Goal: Communication & Community: Answer question/provide support

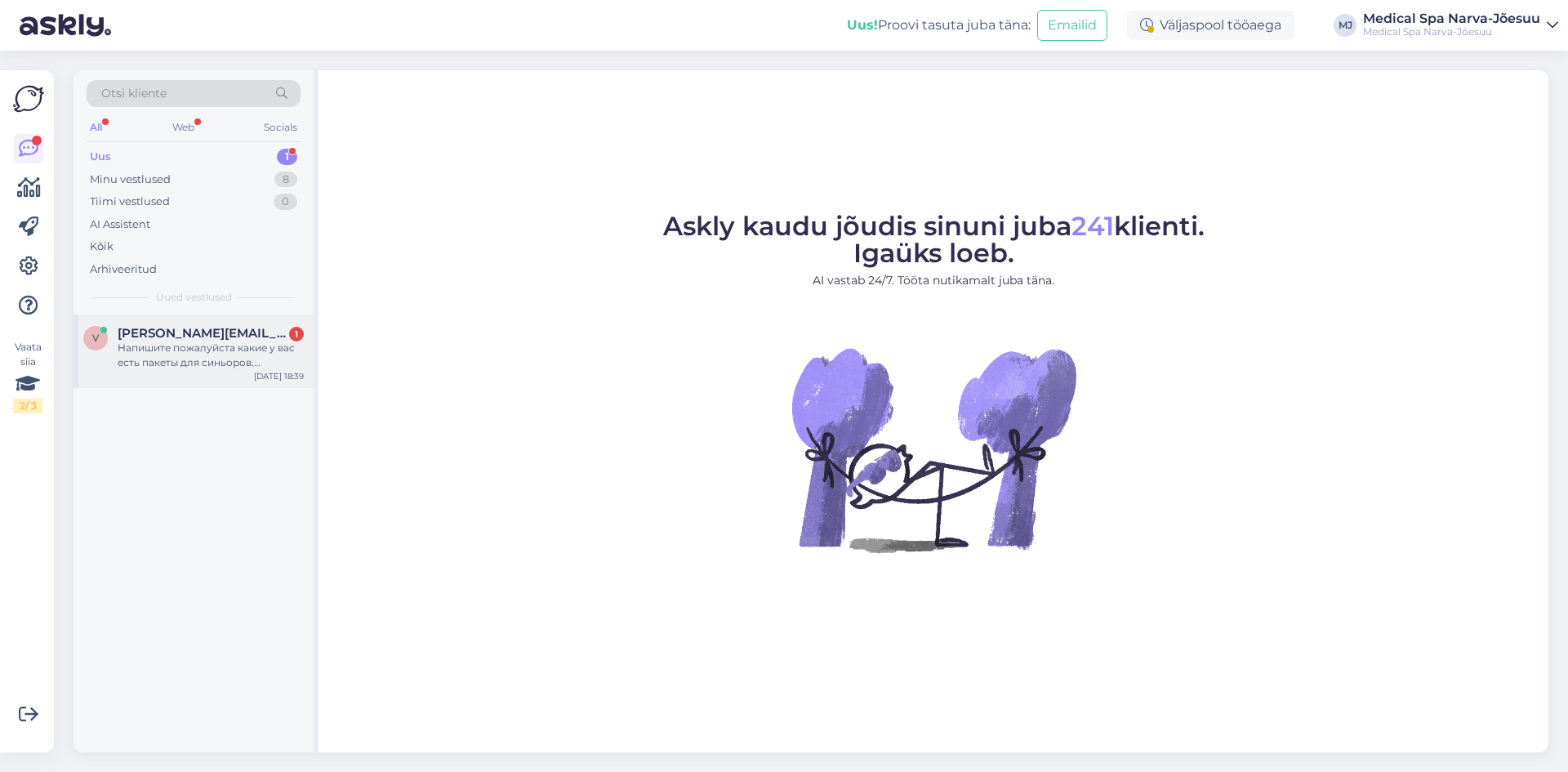
click at [234, 349] on div "Напишите пожалуйста какие у вас есть пакеты для синьоров. Обязательно процедура…" at bounding box center [211, 355] width 186 height 29
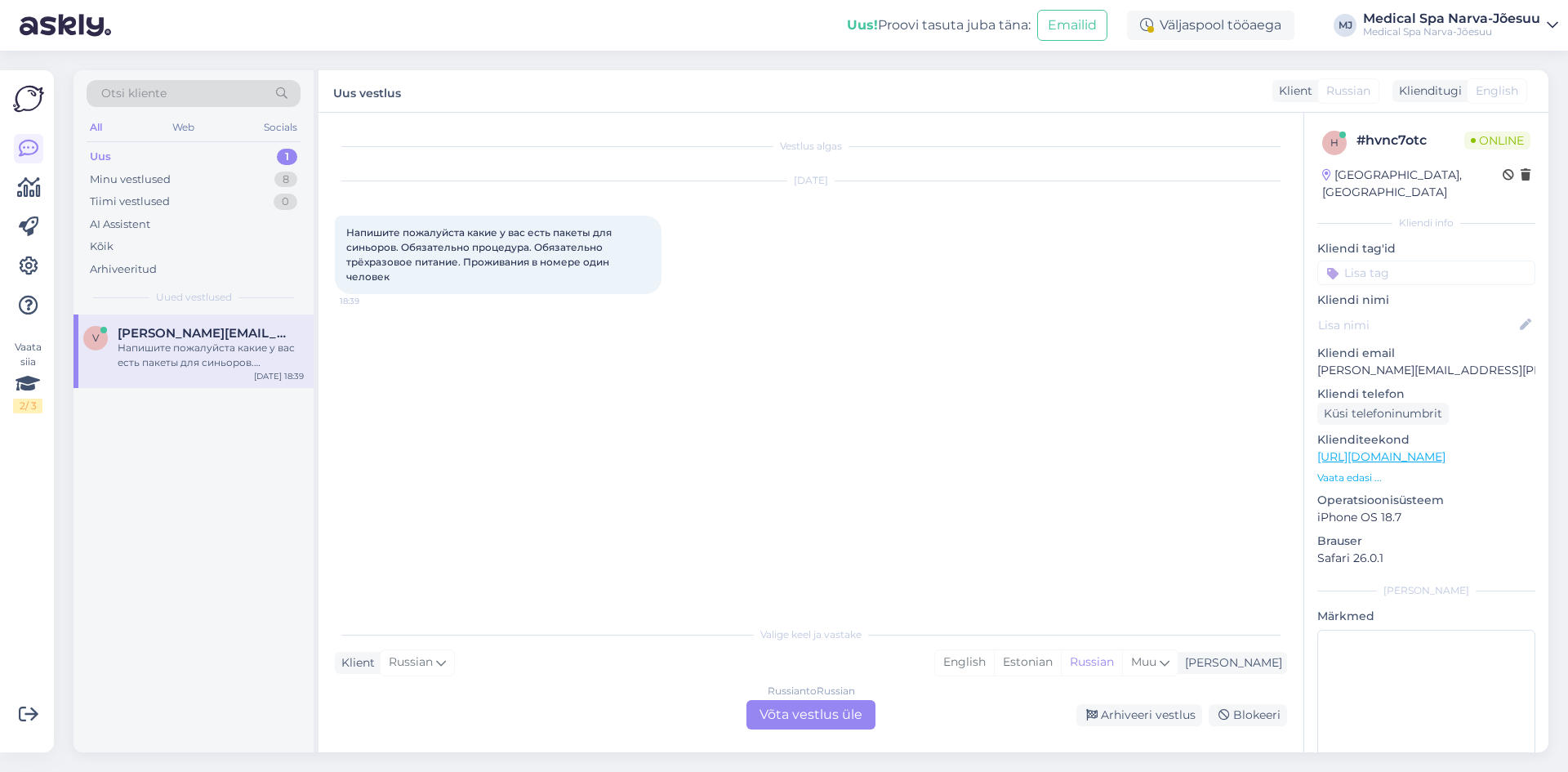
click at [812, 717] on div "Russian to Russian Võta vestlus üle" at bounding box center [810, 715] width 129 height 29
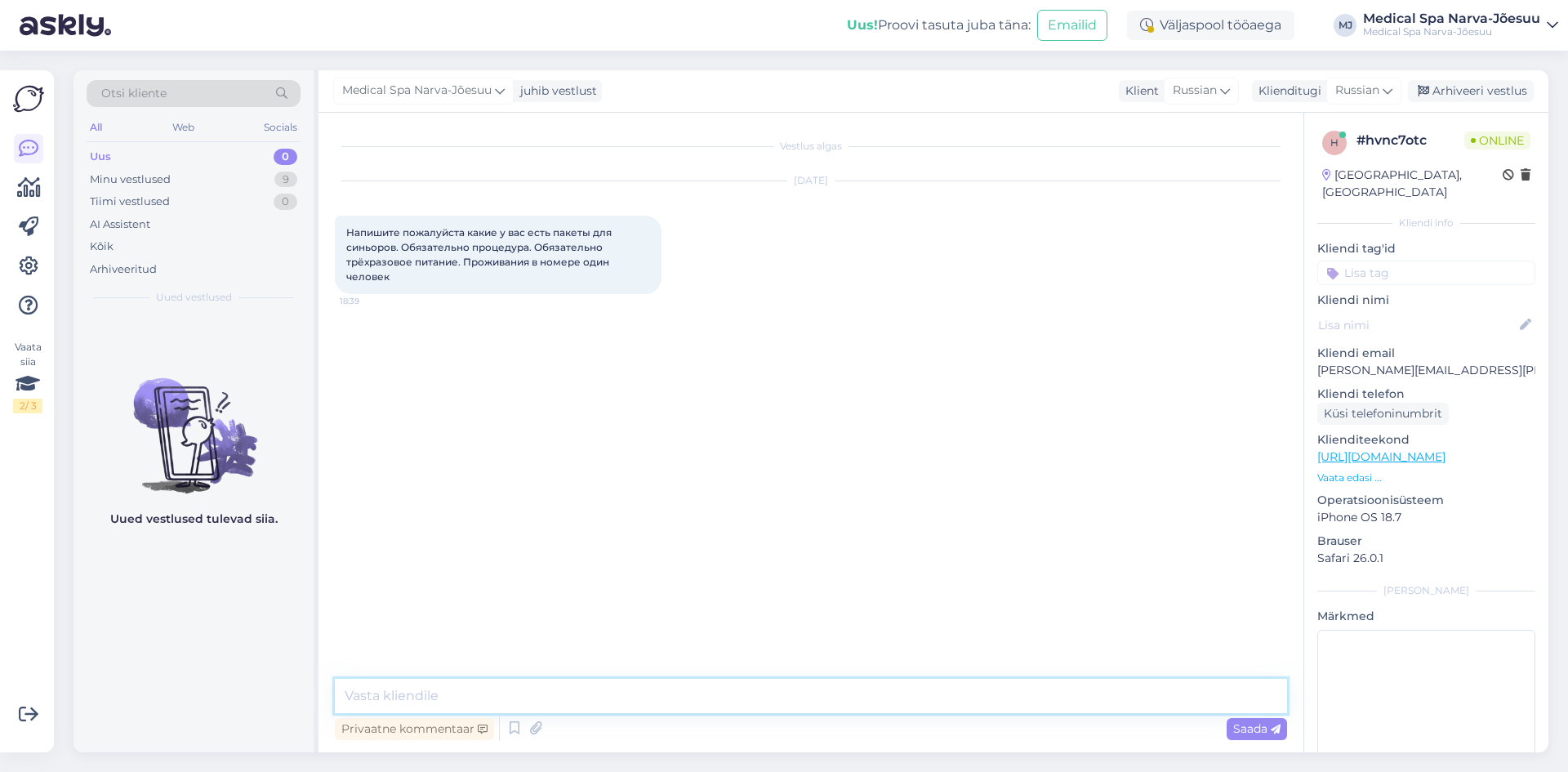
click at [504, 684] on textarea at bounding box center [810, 696] width 953 height 35
paste textarea "Loremi dolo! S ame cons adipiscinge seddoeiusmodtem incid utl etdolore ma 7 ali…"
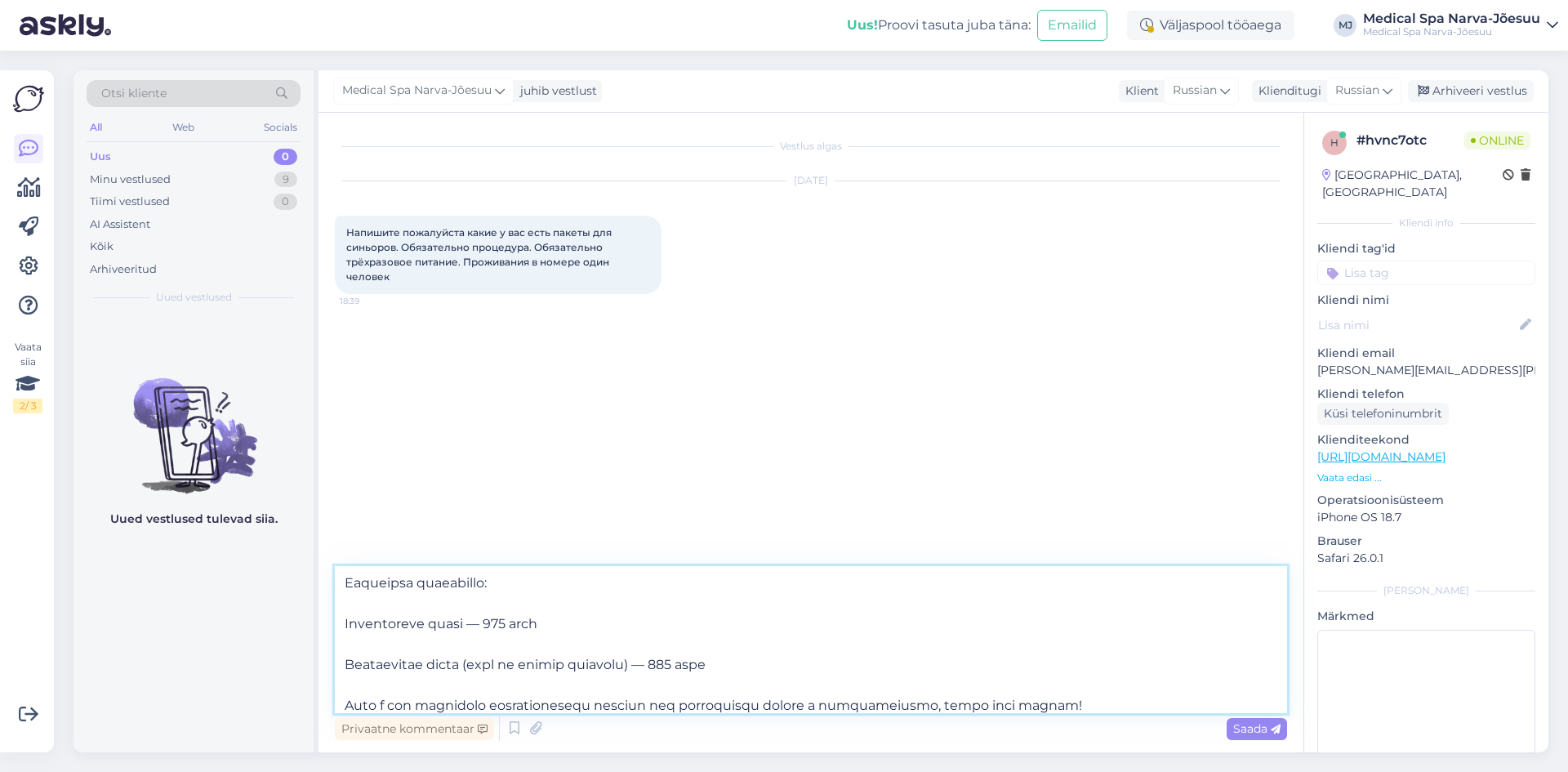
click at [433, 649] on textarea at bounding box center [810, 639] width 953 height 147
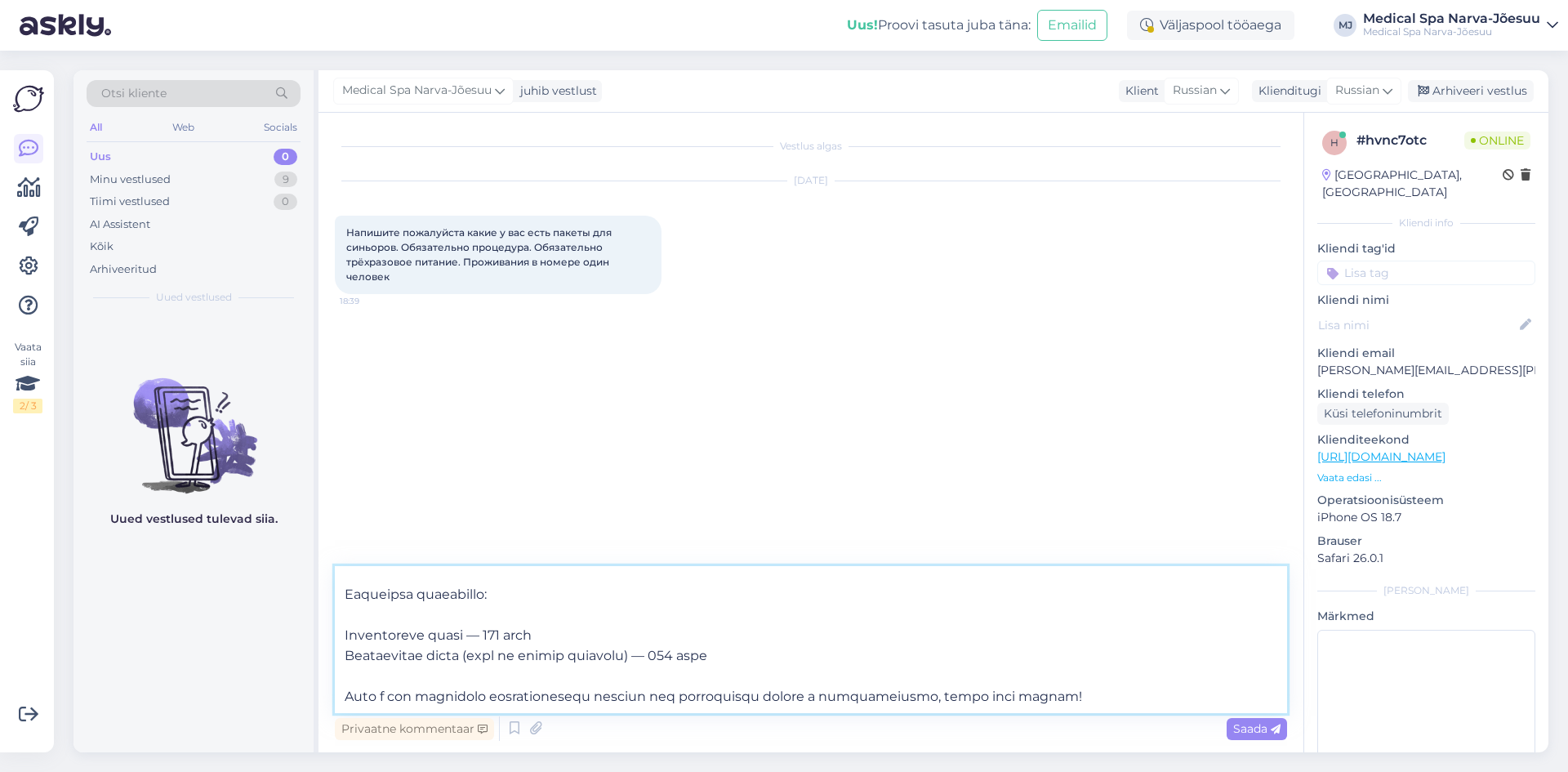
scroll to position [397, 0]
click at [430, 619] on textarea at bounding box center [810, 639] width 953 height 147
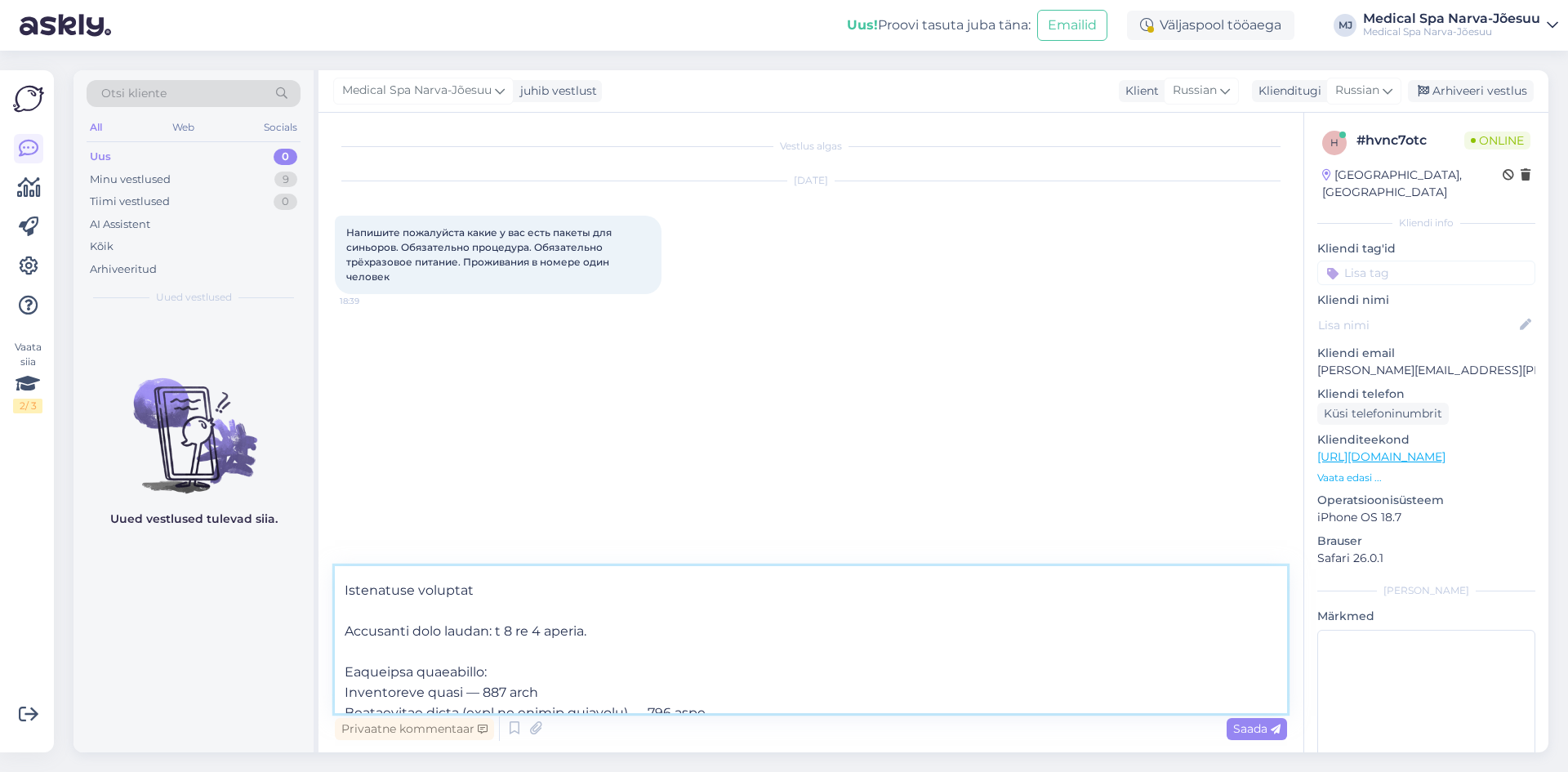
scroll to position [295, 0]
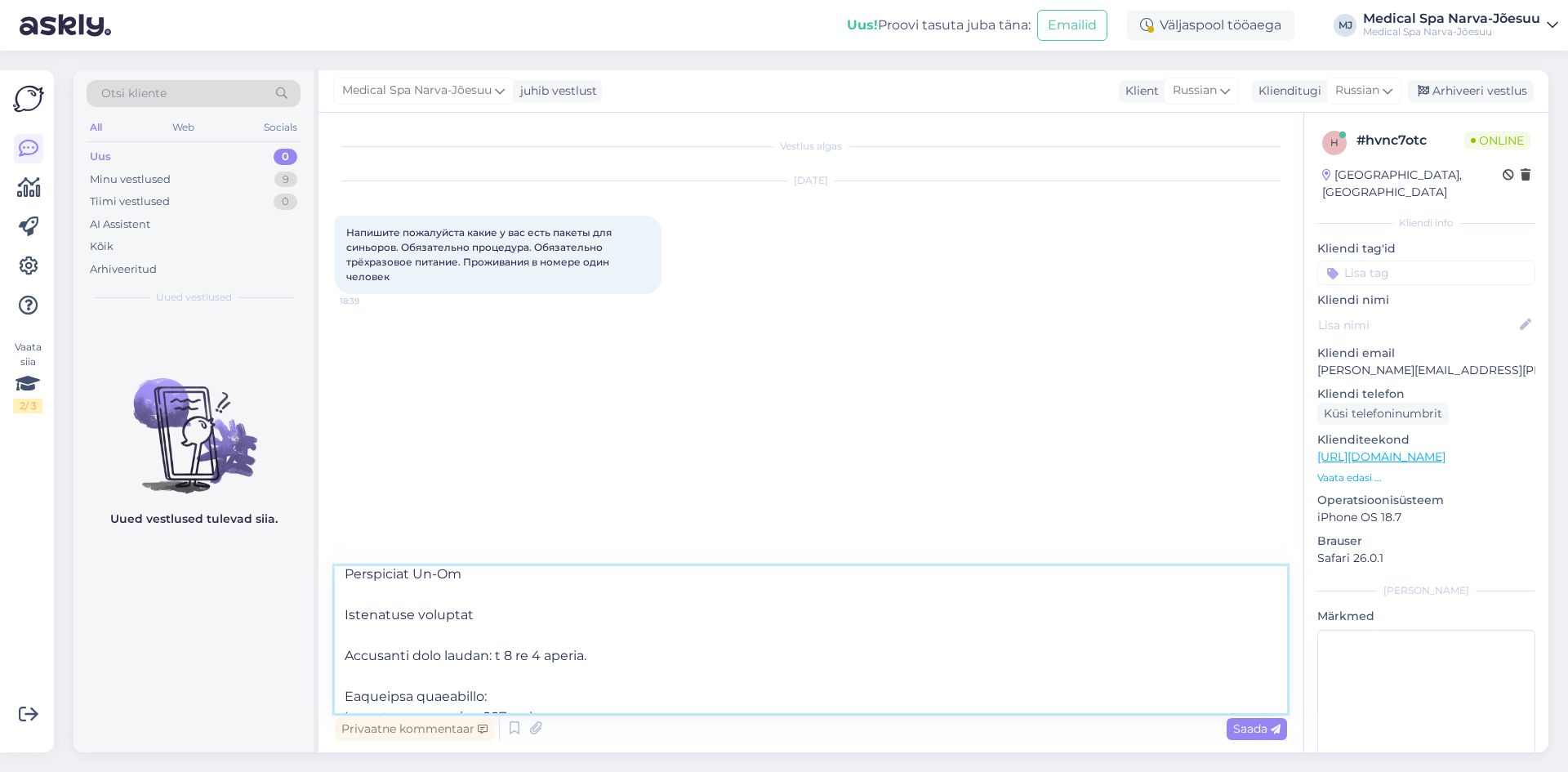
drag, startPoint x: 621, startPoint y: 656, endPoint x: 571, endPoint y: 660, distance: 50.2
click at [571, 660] on textarea at bounding box center [810, 639] width 953 height 147
click at [537, 654] on textarea at bounding box center [810, 639] width 953 height 147
click at [431, 639] on textarea at bounding box center [810, 639] width 953 height 147
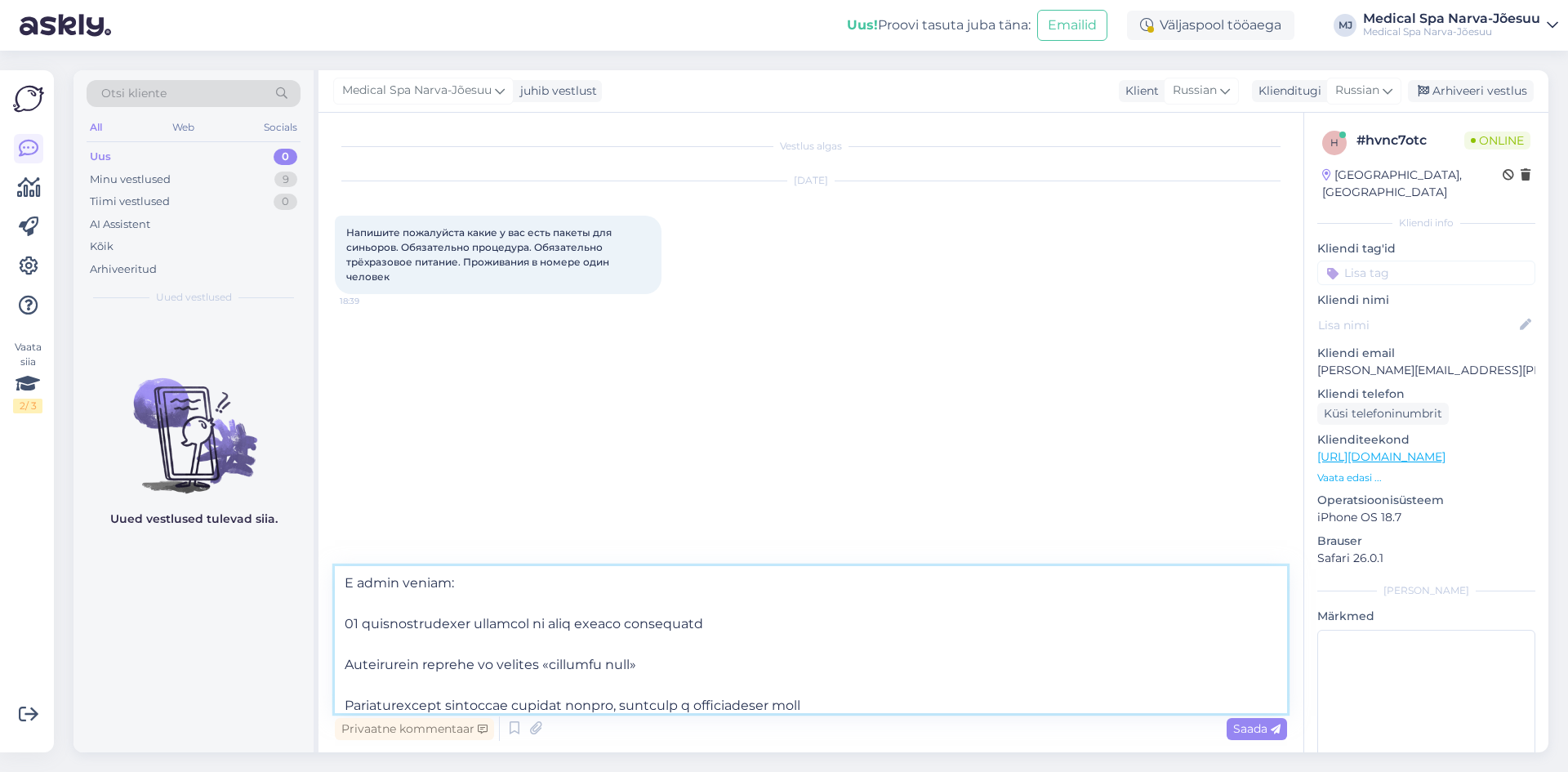
scroll to position [49, 0]
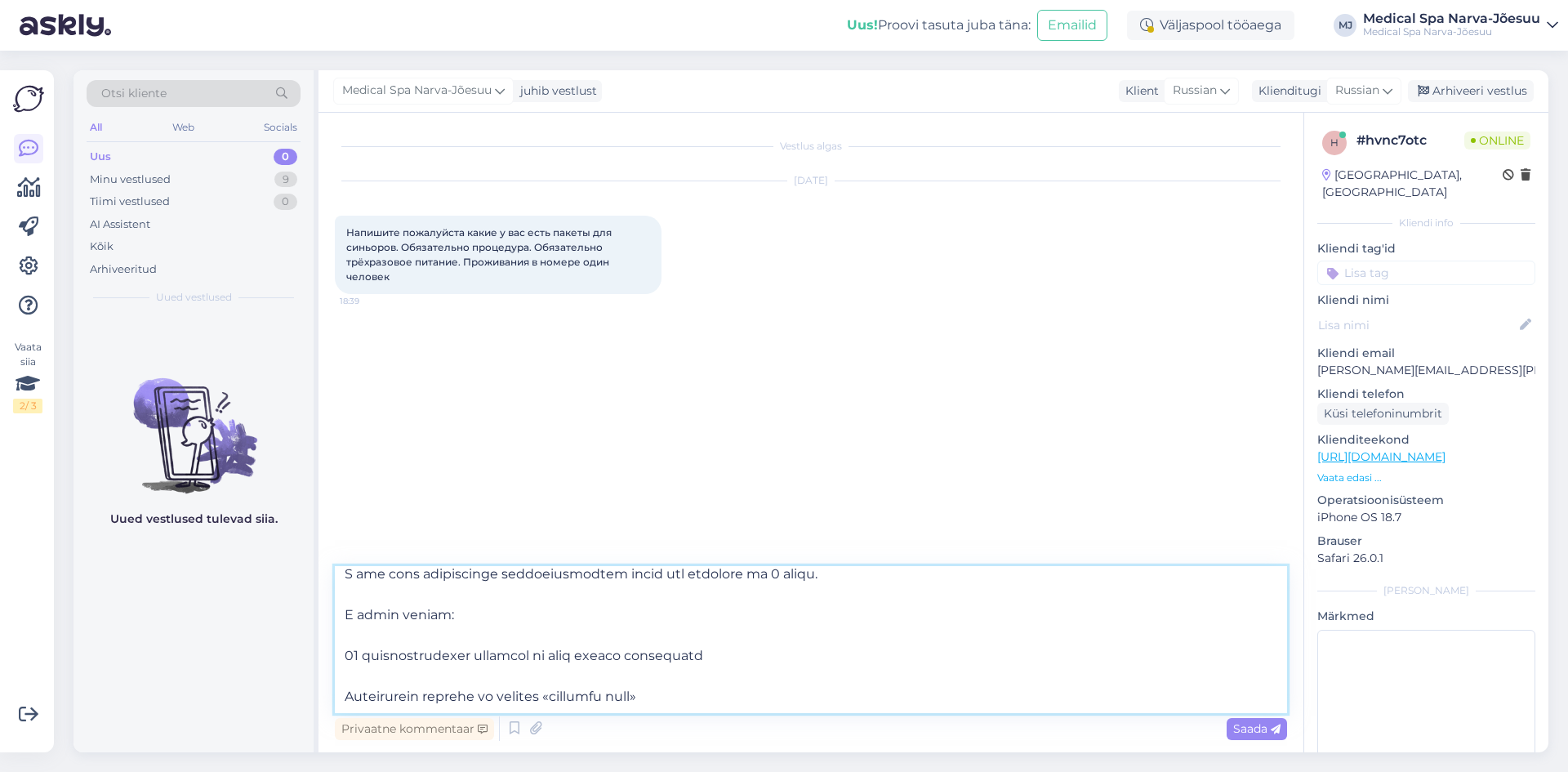
click at [394, 635] on textarea at bounding box center [810, 639] width 953 height 147
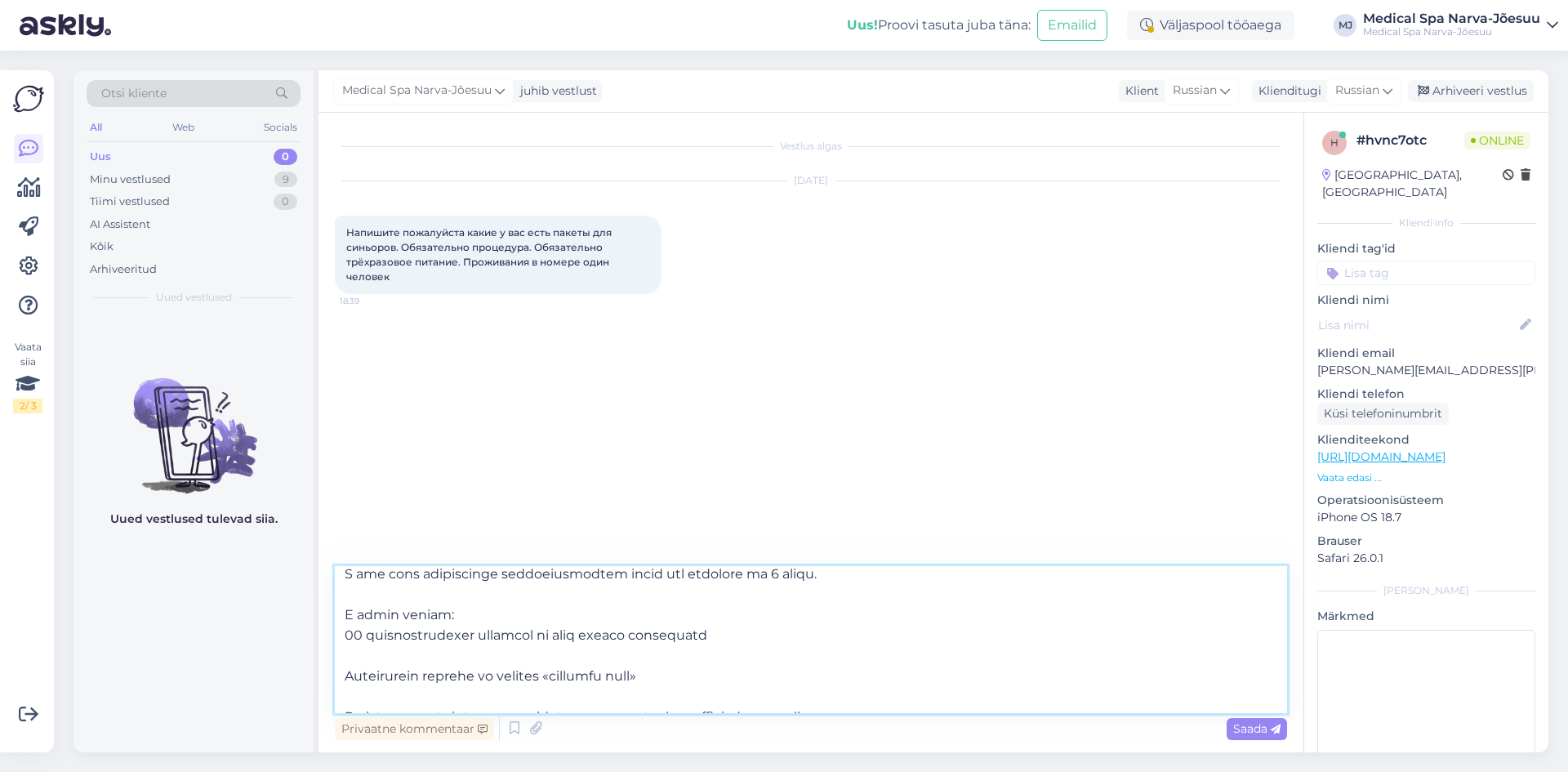
click at [398, 653] on textarea at bounding box center [810, 639] width 953 height 147
click at [397, 676] on textarea at bounding box center [810, 639] width 953 height 147
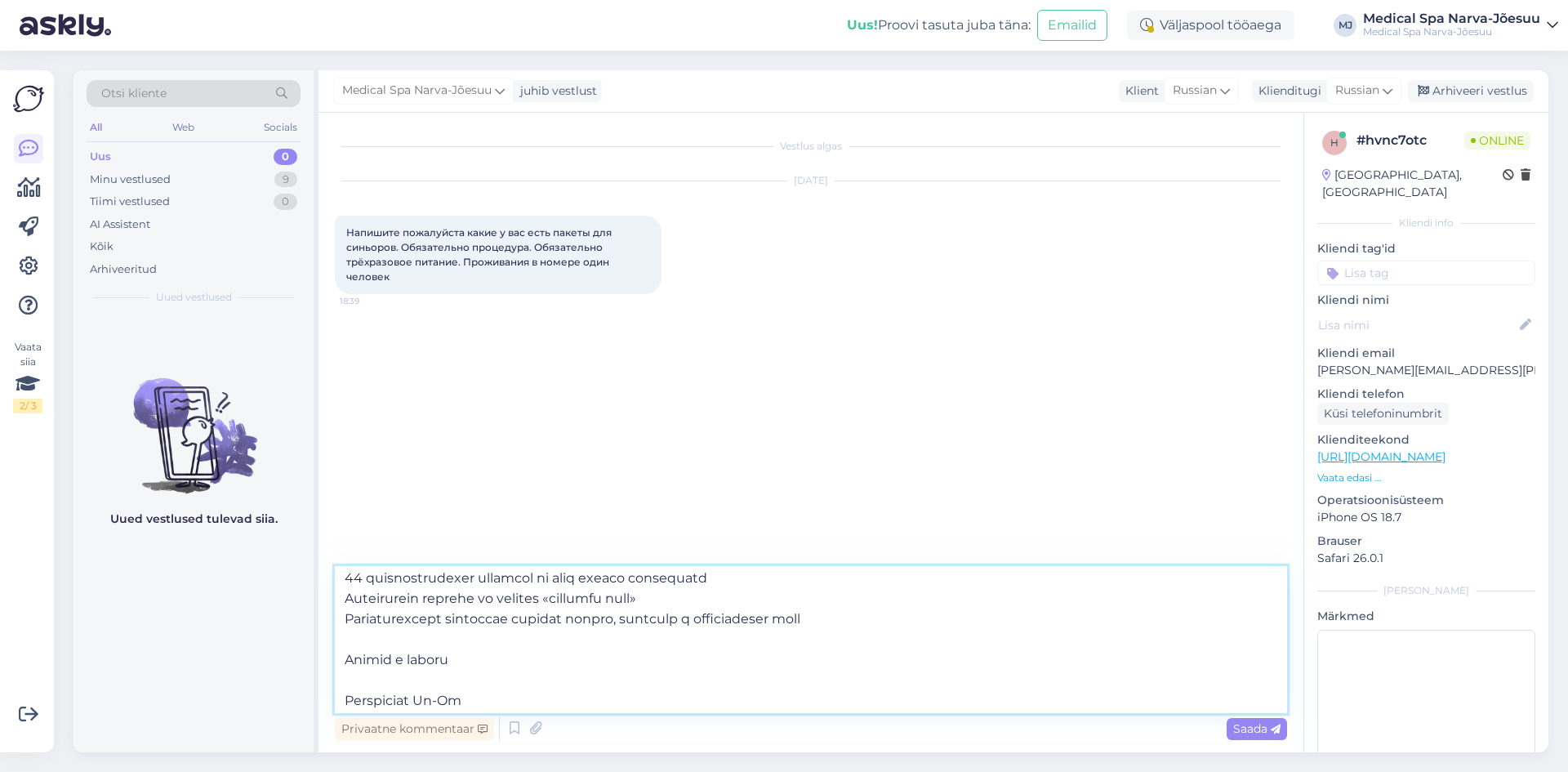
scroll to position [132, 0]
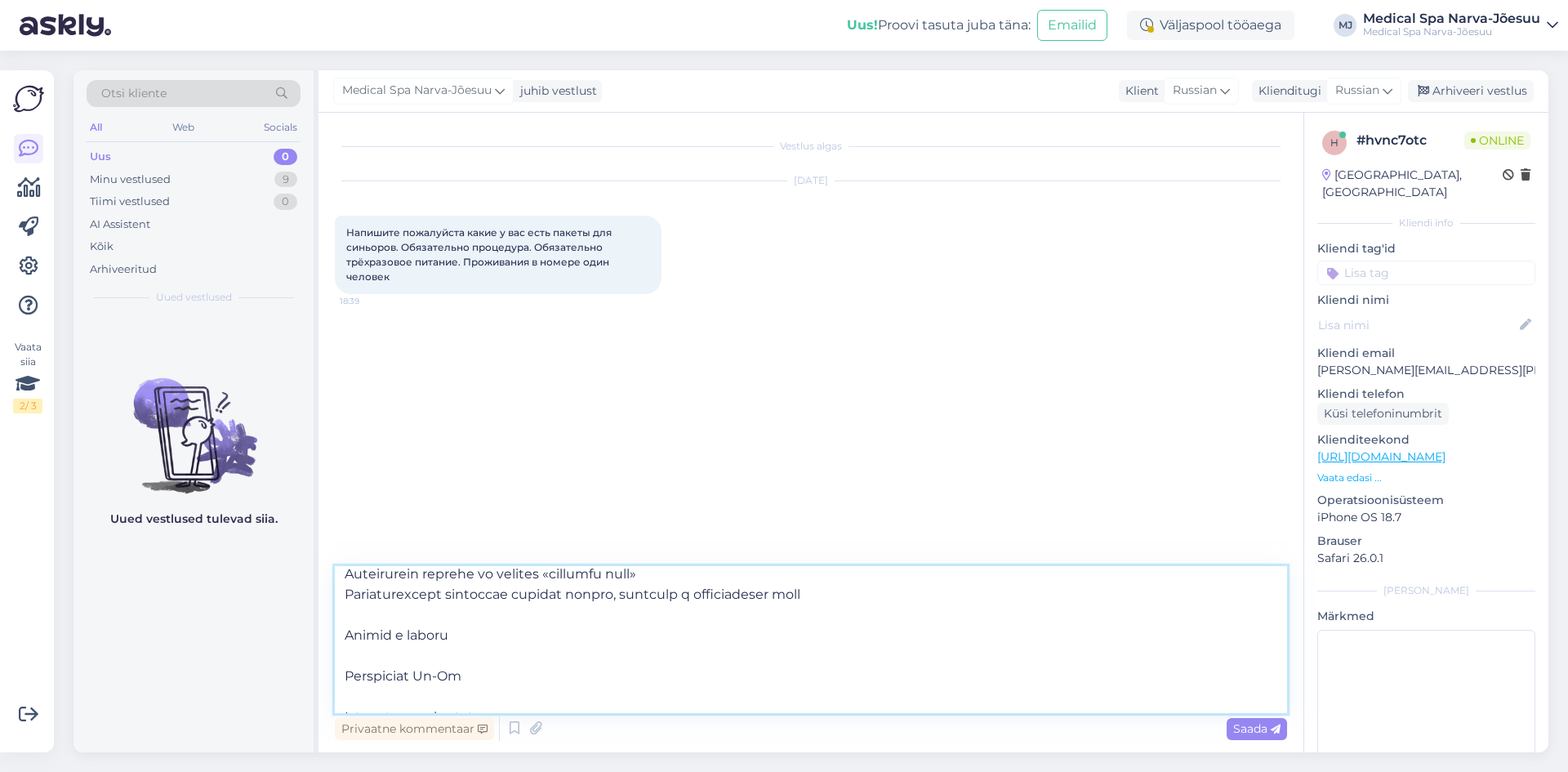
click at [389, 619] on textarea at bounding box center [810, 639] width 953 height 147
click at [384, 637] on textarea at bounding box center [810, 639] width 953 height 147
click at [427, 657] on textarea at bounding box center [810, 639] width 953 height 147
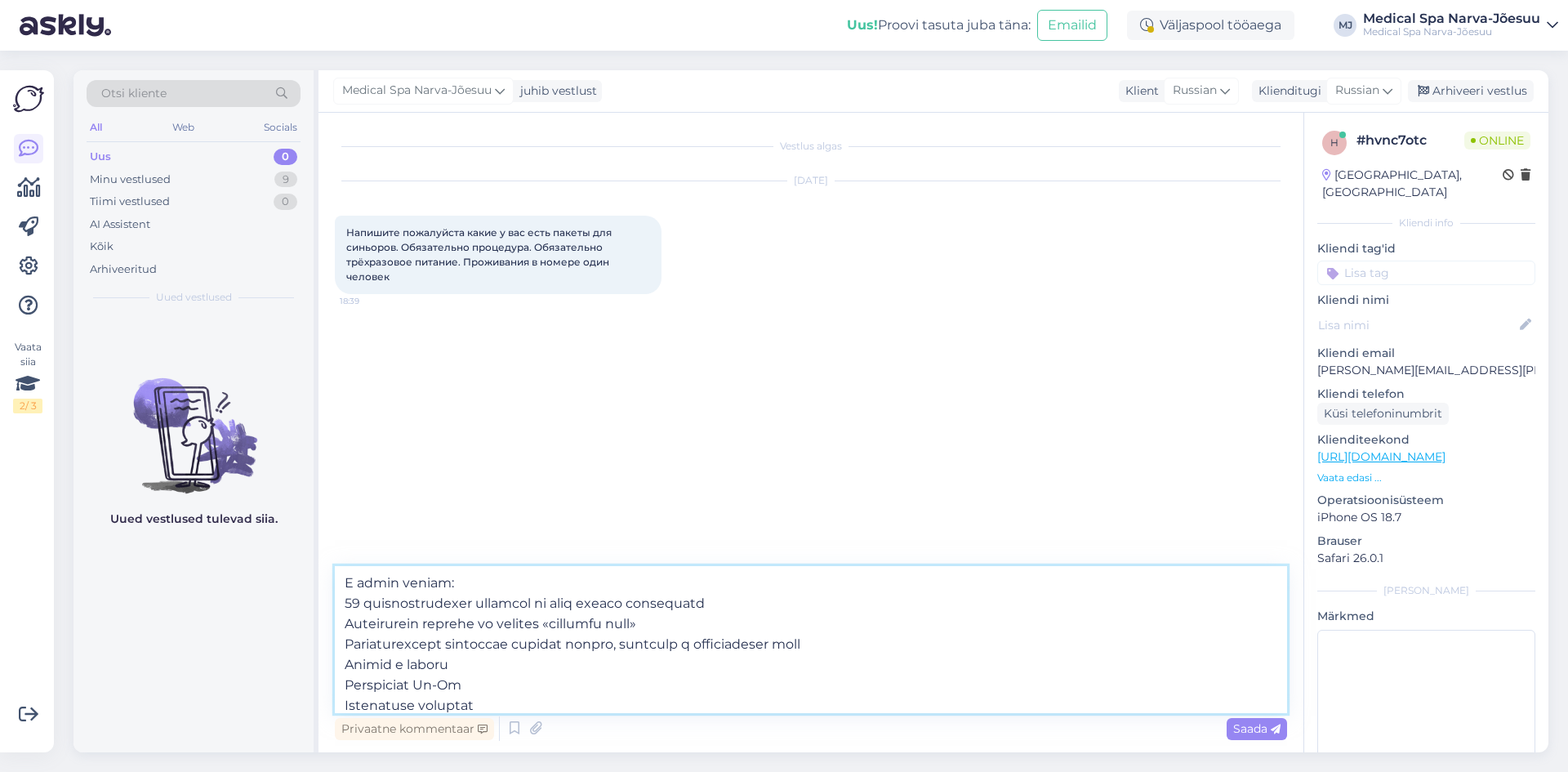
scroll to position [163, 0]
drag, startPoint x: 635, startPoint y: 644, endPoint x: 316, endPoint y: 640, distance: 319.0
click at [316, 640] on div "Otsi kliente All Web Socials Uus 0 Minu vestlused 9 Tiimi vestlused 0 AI Assist…" at bounding box center [811, 411] width 1475 height 682
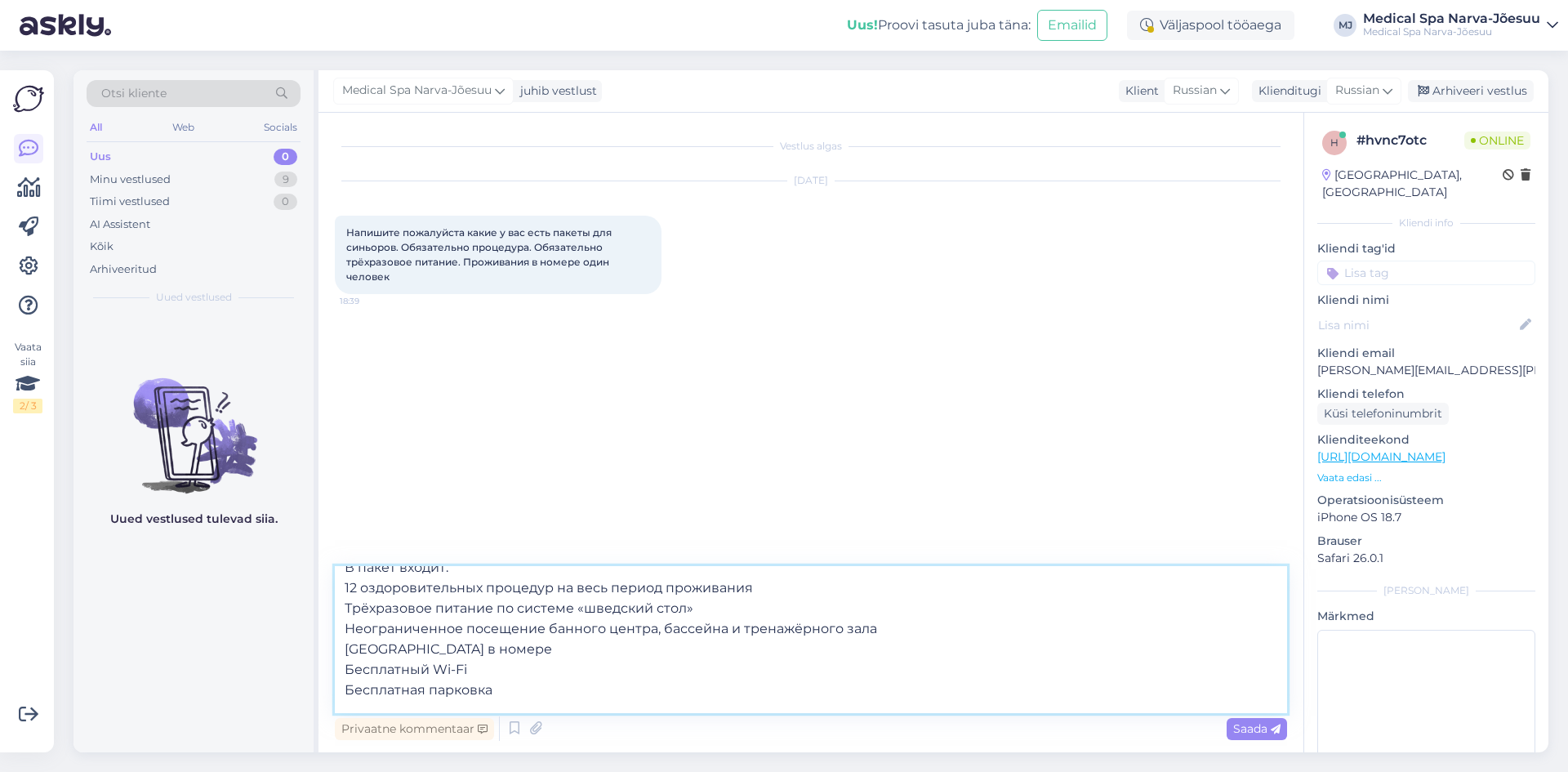
scroll to position [0, 0]
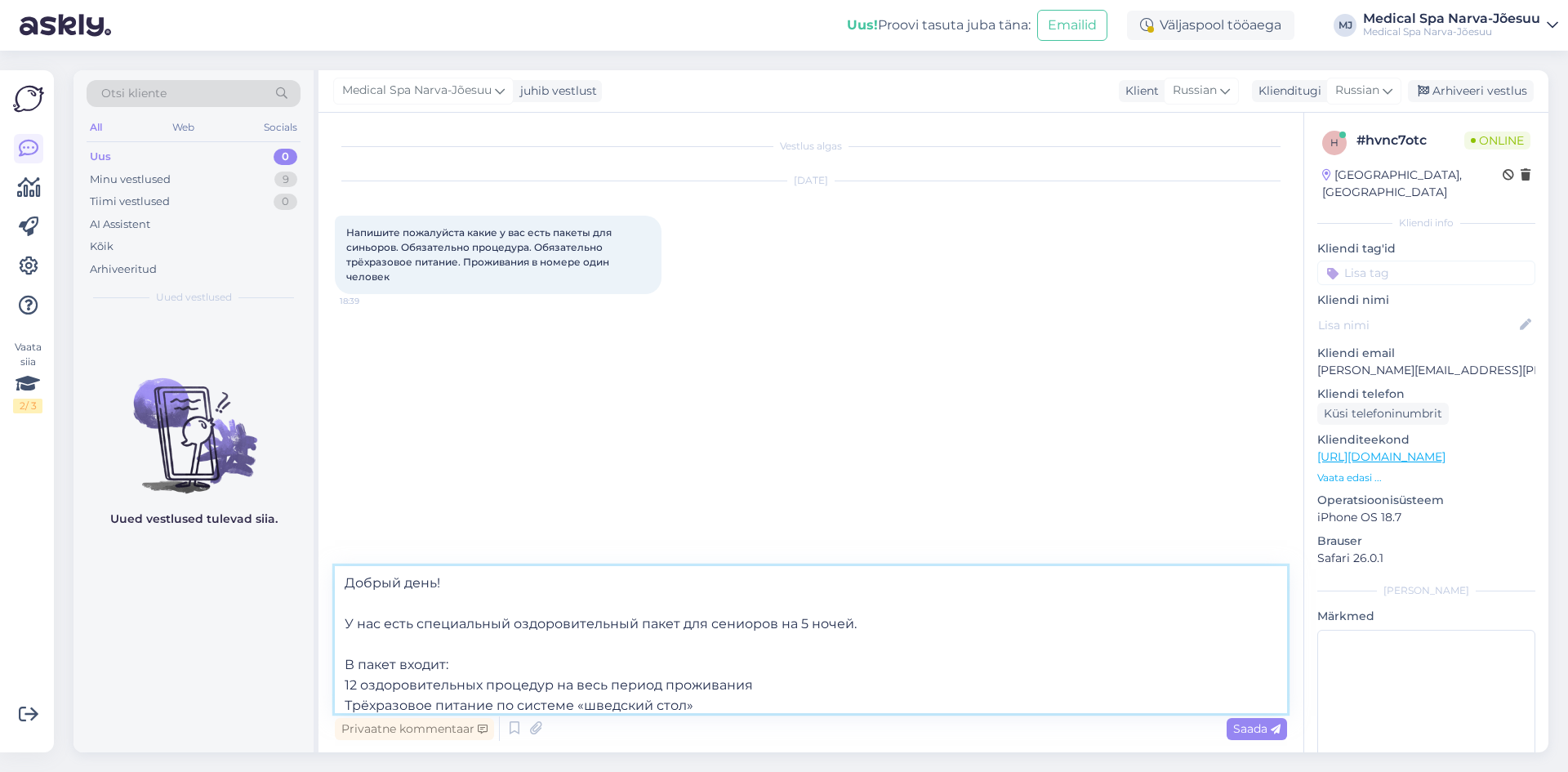
click at [386, 645] on textarea "Добрый день! У нас есть специальный оздоровительный пакет для сениоров на 5 ноч…" at bounding box center [810, 639] width 953 height 147
paste textarea "Ближайшие даты заезда: с 2.11 по [DATE]"
click at [425, 605] on textarea at bounding box center [810, 639] width 953 height 147
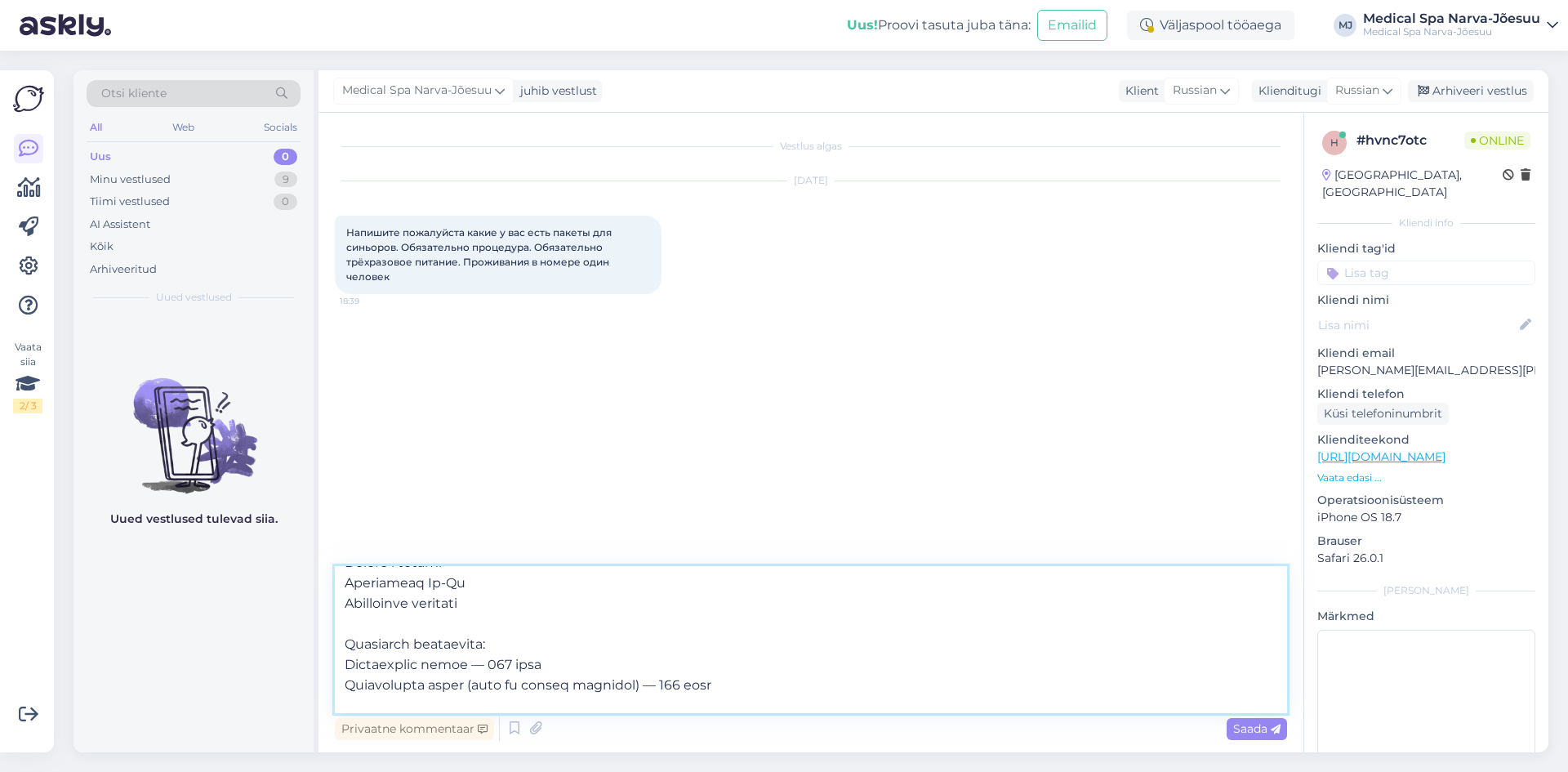
scroll to position [192, 0]
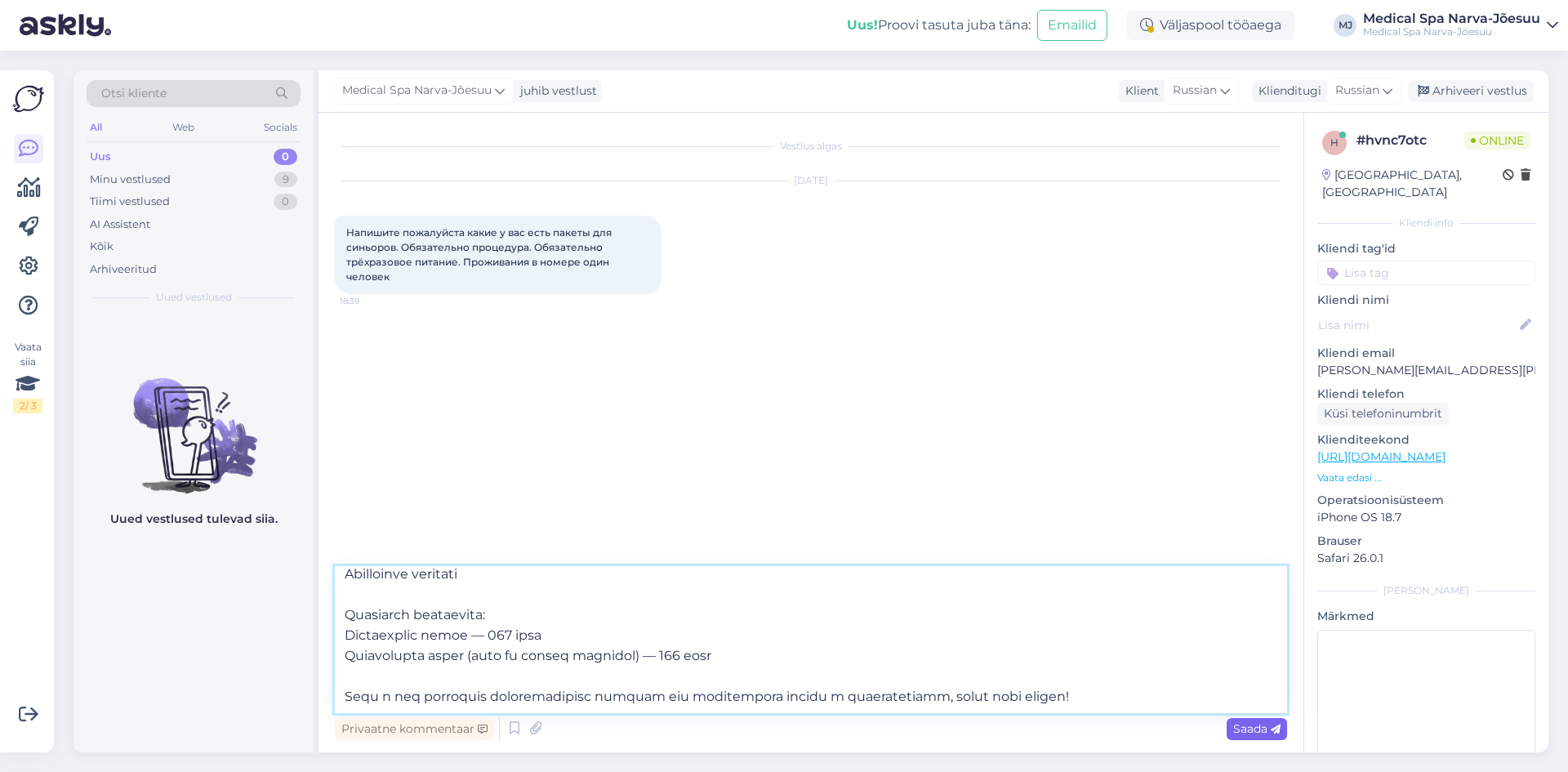
type textarea "Loremi dolo! S ame cons adipiscinge seddoeiusmodtem incid utl etdolore ma 1 ali…"
click at [1261, 730] on span "Saada" at bounding box center [1257, 728] width 48 height 15
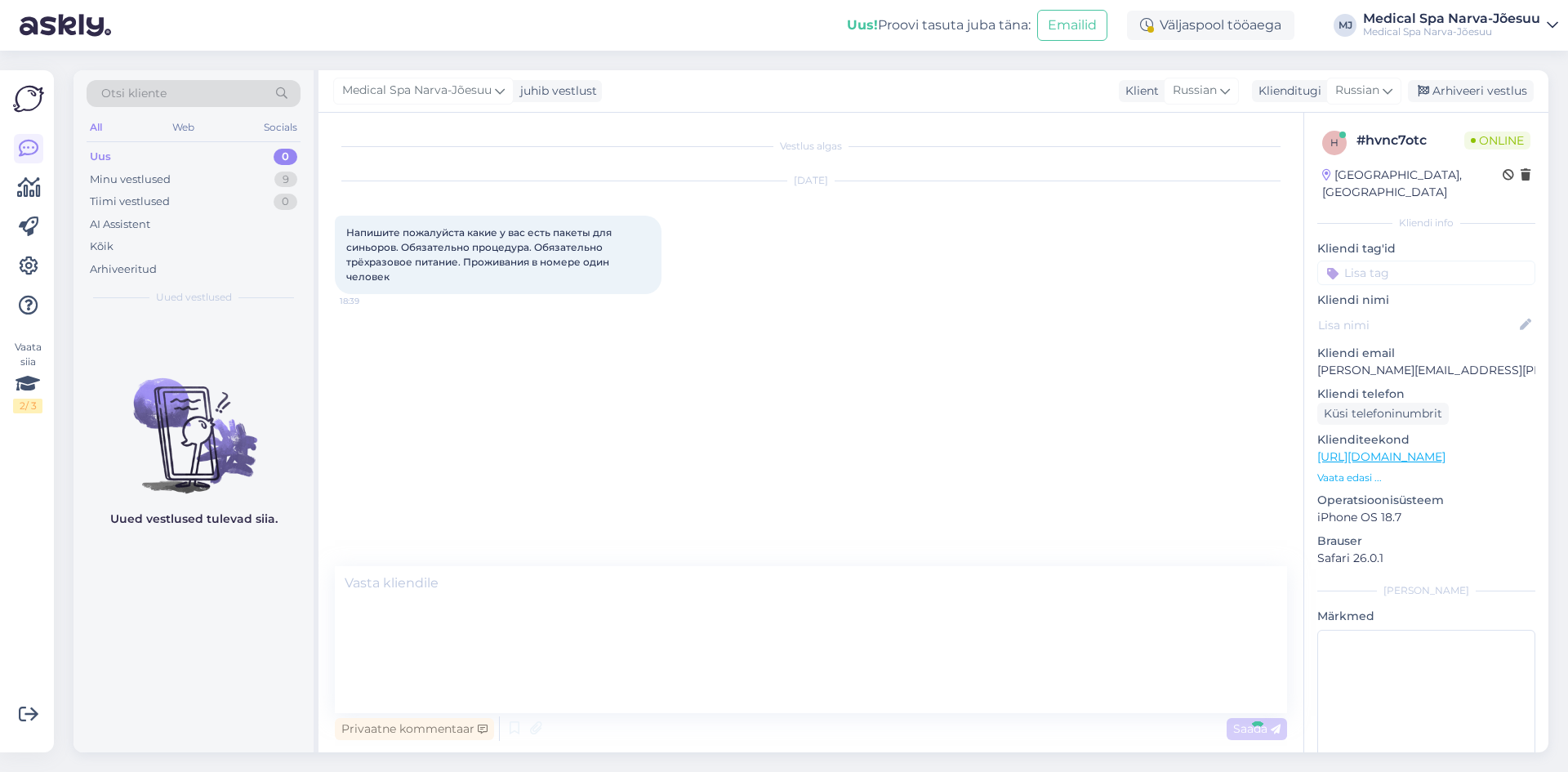
scroll to position [0, 0]
